Goal: Information Seeking & Learning: Check status

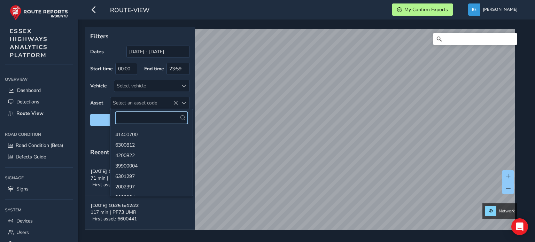
paste input "3900361"
type input "3900361"
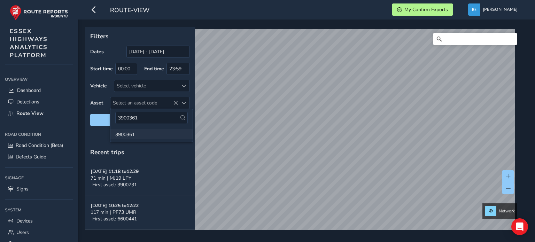
click at [119, 133] on li "3900361" at bounding box center [151, 134] width 82 height 10
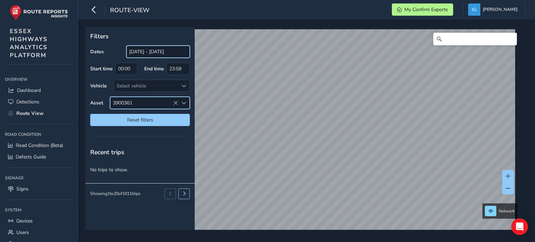
click at [150, 54] on input "[DATE] - [DATE]" at bounding box center [157, 52] width 63 height 12
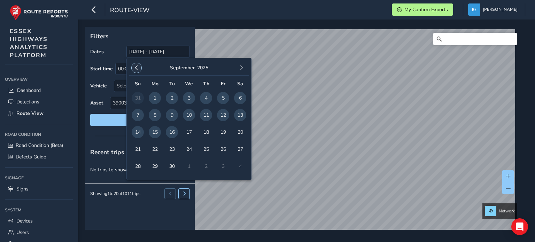
click at [135, 65] on button "button" at bounding box center [137, 68] width 10 height 10
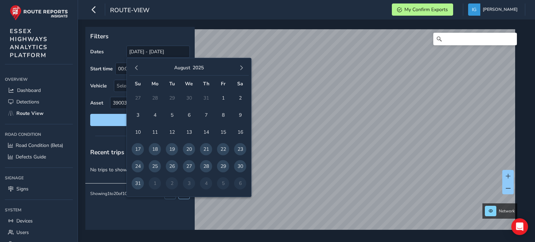
click at [135, 65] on button "button" at bounding box center [137, 68] width 10 height 10
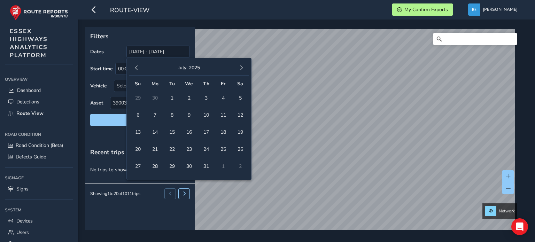
click at [135, 65] on button "button" at bounding box center [137, 68] width 10 height 10
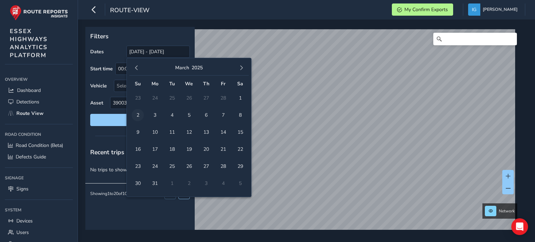
click at [137, 116] on span "2" at bounding box center [138, 115] width 12 height 12
click at [136, 68] on span "button" at bounding box center [136, 67] width 5 height 5
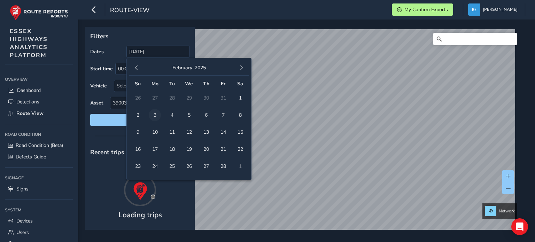
click at [155, 115] on span "3" at bounding box center [155, 115] width 12 height 12
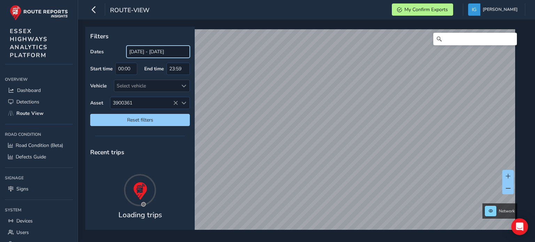
click at [175, 53] on input "[DATE] - [DATE]" at bounding box center [157, 52] width 63 height 12
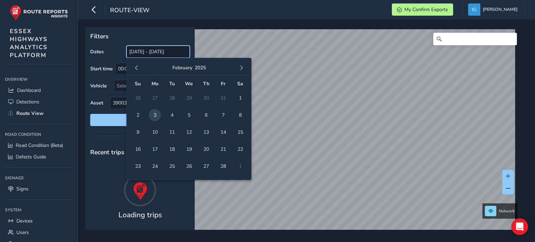
click at [175, 53] on input "[DATE] - [DATE]" at bounding box center [157, 52] width 63 height 12
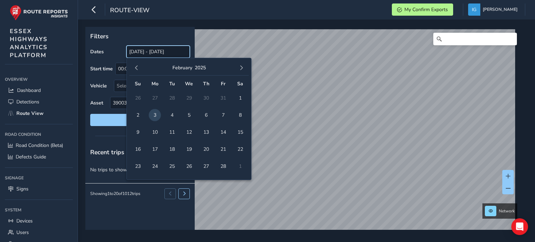
click at [150, 53] on input "[DATE] - [DATE]" at bounding box center [157, 52] width 63 height 12
click at [135, 68] on span "button" at bounding box center [136, 67] width 5 height 5
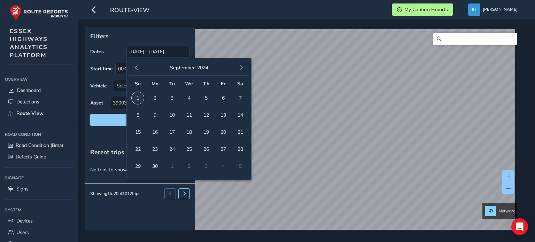
click at [139, 99] on span "1" at bounding box center [138, 98] width 12 height 12
click at [242, 66] on span "button" at bounding box center [241, 67] width 5 height 5
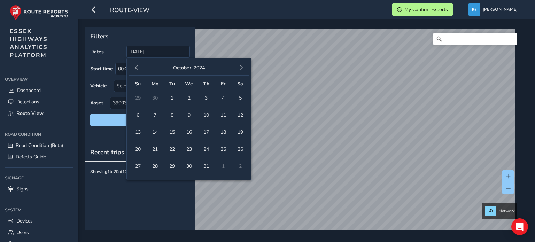
click at [242, 66] on span "button" at bounding box center [241, 67] width 5 height 5
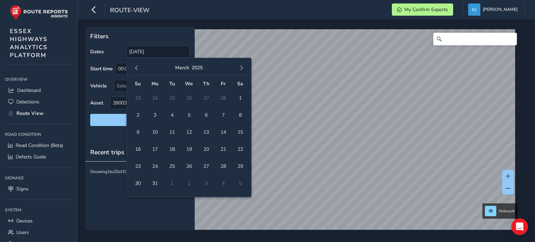
click at [242, 66] on span "button" at bounding box center [241, 67] width 5 height 5
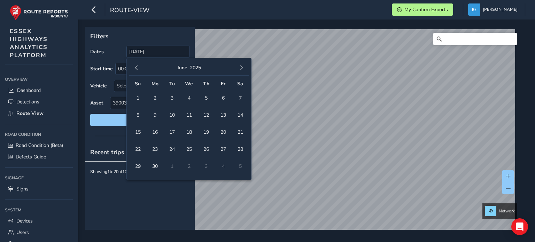
click at [242, 66] on span "button" at bounding box center [241, 67] width 5 height 5
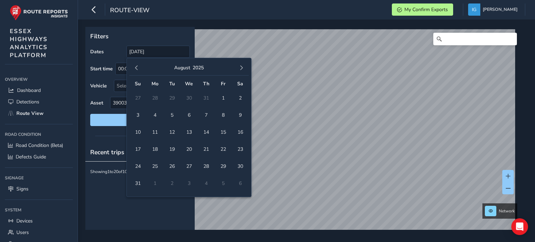
click at [242, 66] on span "button" at bounding box center [241, 67] width 5 height 5
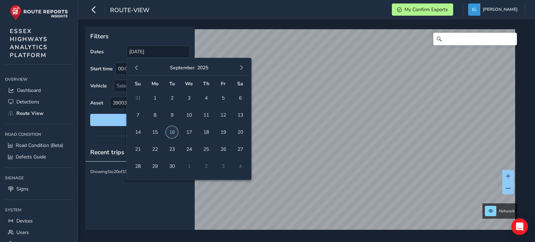
click at [171, 131] on span "16" at bounding box center [172, 132] width 12 height 12
type input "[DATE] - [DATE]"
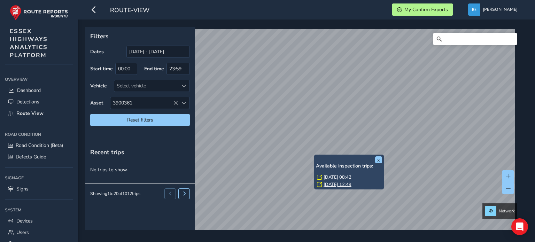
click at [331, 175] on link "[DATE] 08:42" at bounding box center [337, 177] width 28 height 6
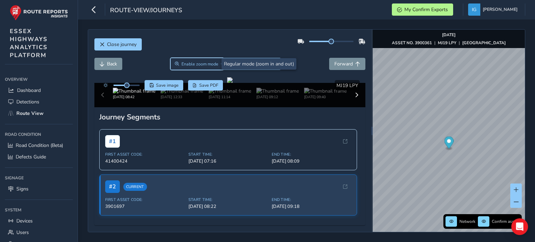
click at [202, 62] on span "Enable zoom mode" at bounding box center [199, 64] width 37 height 6
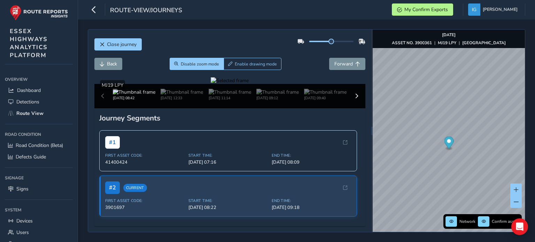
click at [249, 84] on div at bounding box center [230, 80] width 38 height 7
click at [118, 43] on span "Close journey" at bounding box center [122, 44] width 30 height 7
